Goal: Task Accomplishment & Management: Use online tool/utility

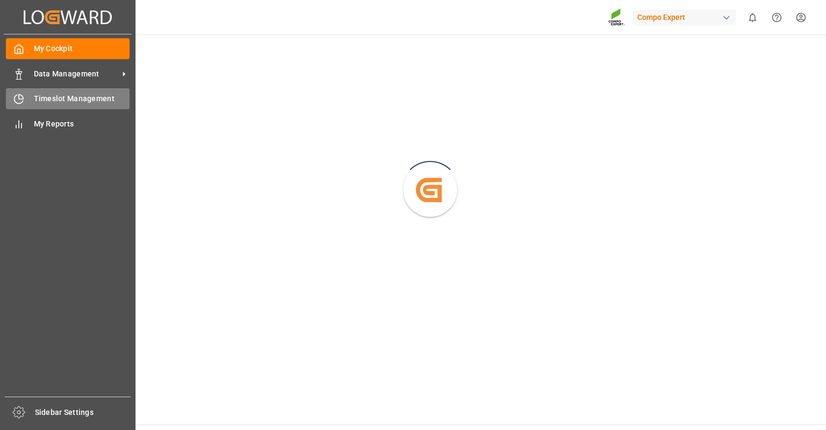
click at [30, 100] on div "Timeslot Management Timeslot Management" at bounding box center [68, 98] width 124 height 21
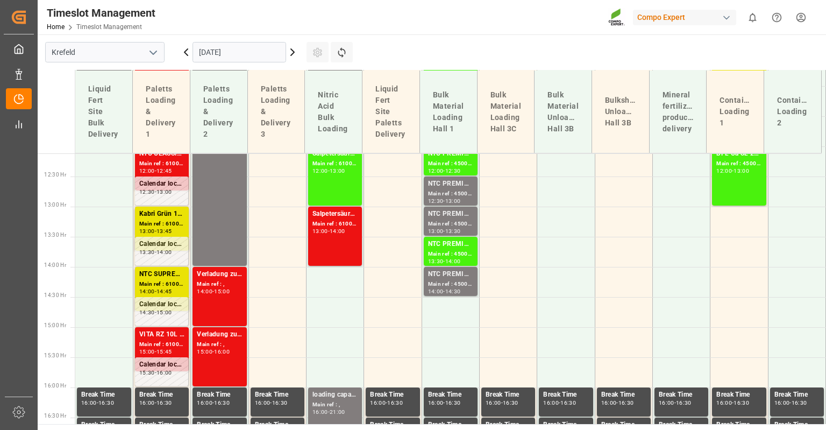
scroll to position [761, 0]
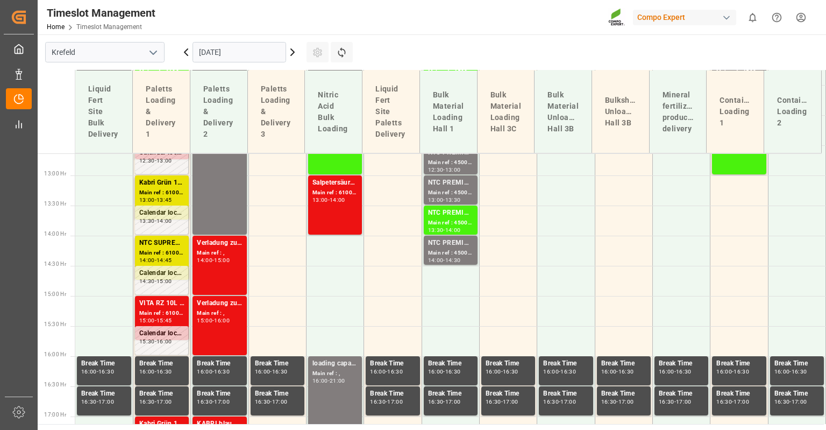
click at [219, 60] on input "[DATE]" at bounding box center [239, 52] width 94 height 20
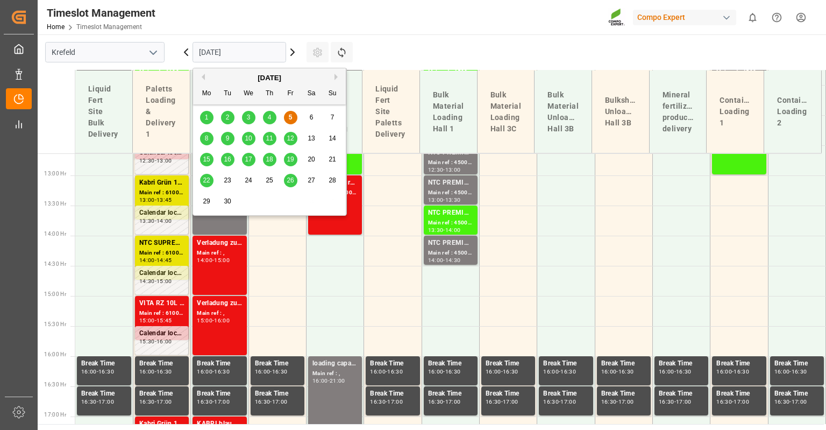
click at [250, 139] on span "10" at bounding box center [248, 138] width 7 height 8
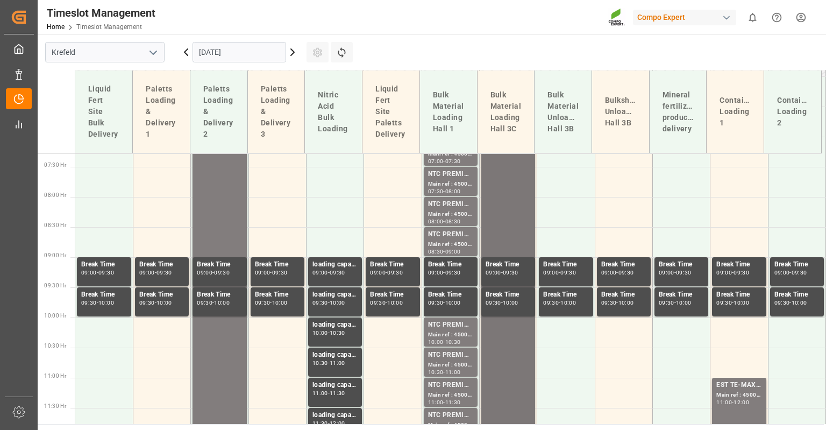
scroll to position [277, 0]
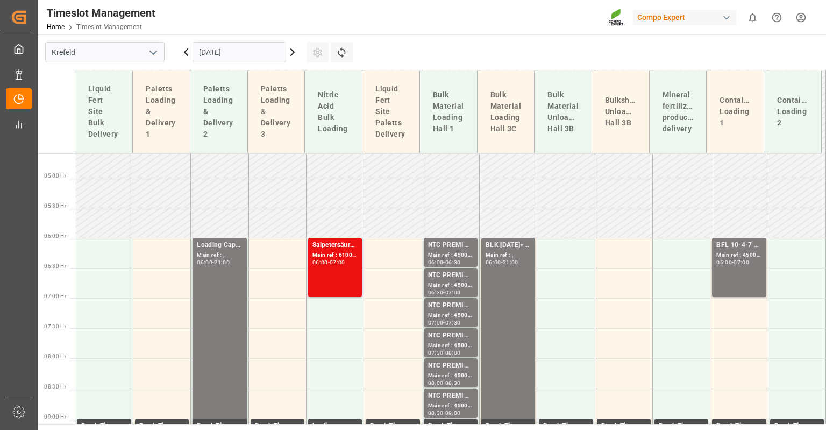
click at [237, 59] on input "[DATE]" at bounding box center [239, 52] width 94 height 20
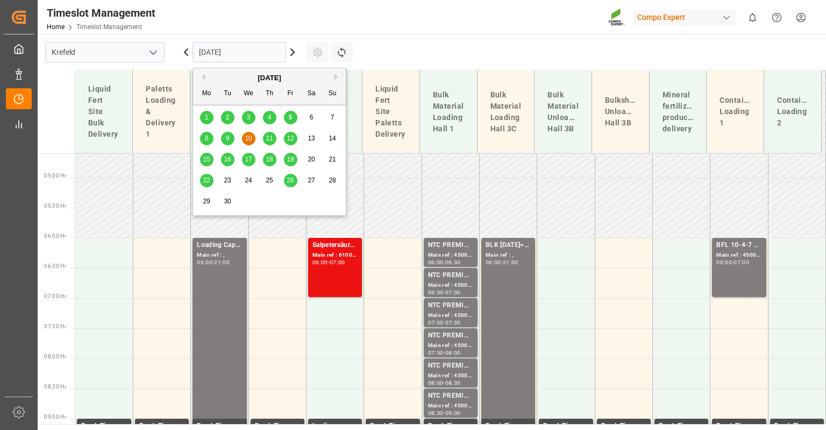
click at [224, 135] on div "9" at bounding box center [227, 138] width 13 height 13
